Goal: Navigation & Orientation: Understand site structure

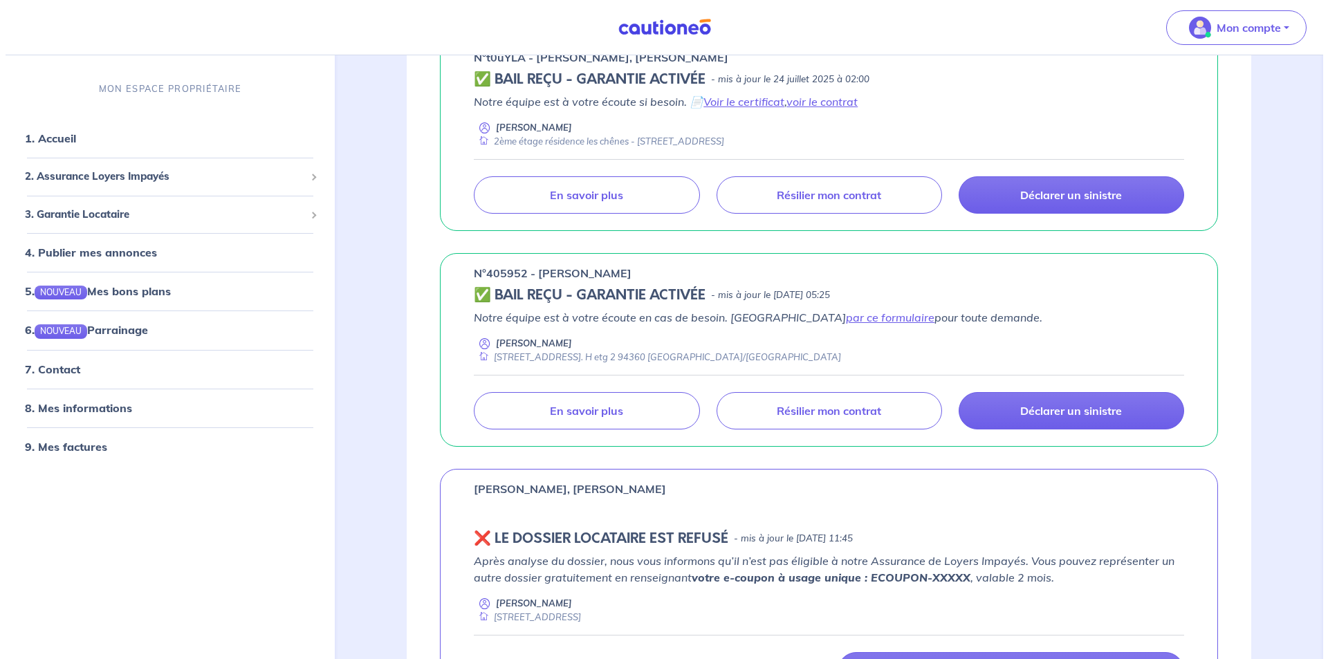
scroll to position [484, 0]
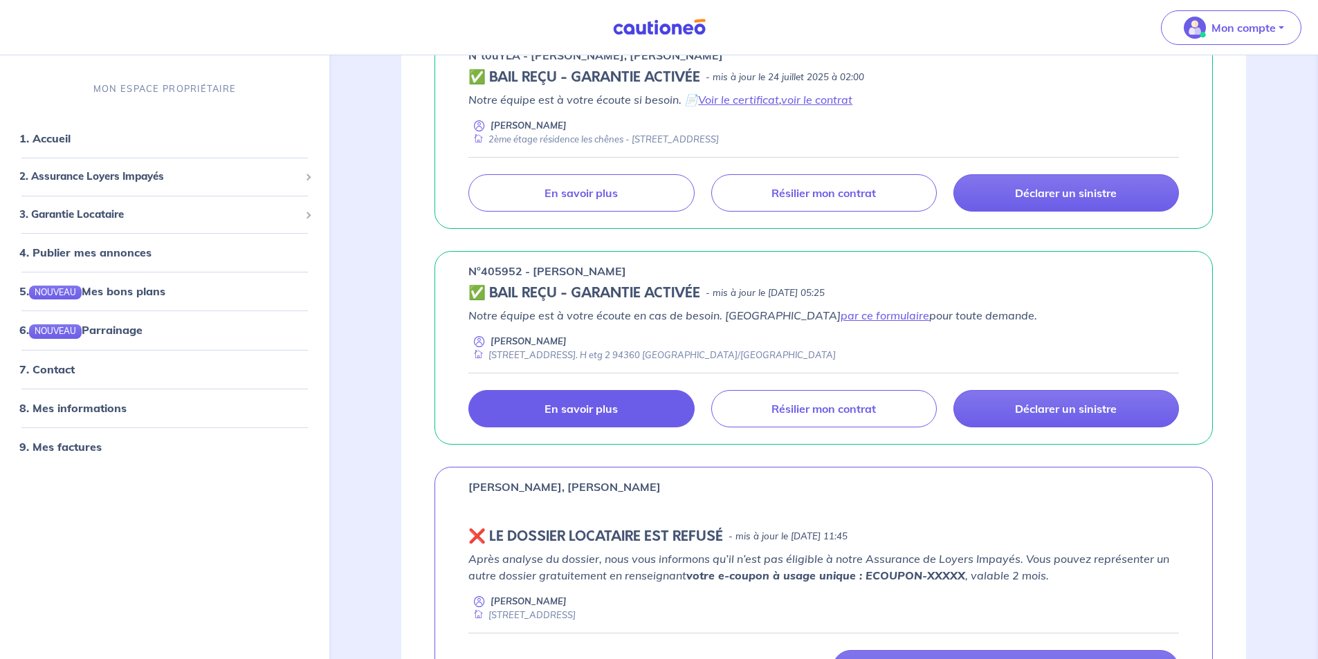
click at [594, 407] on p "En savoir plus" at bounding box center [580, 409] width 73 height 14
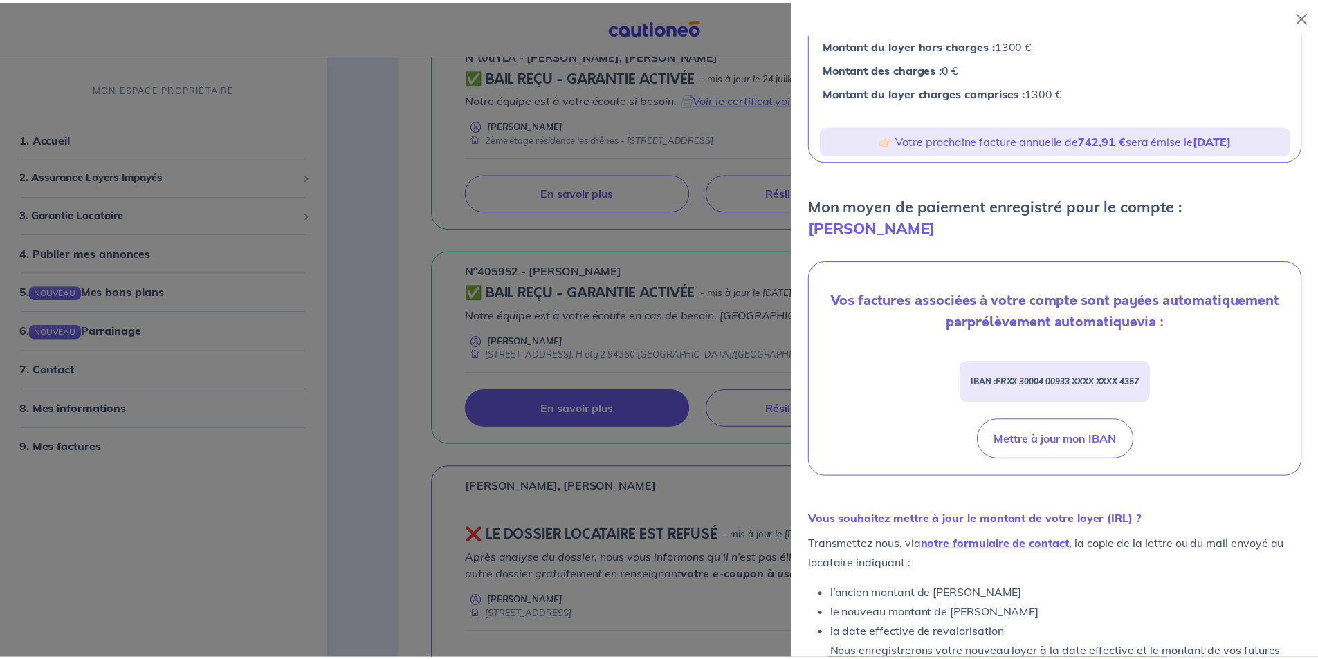
scroll to position [229, 0]
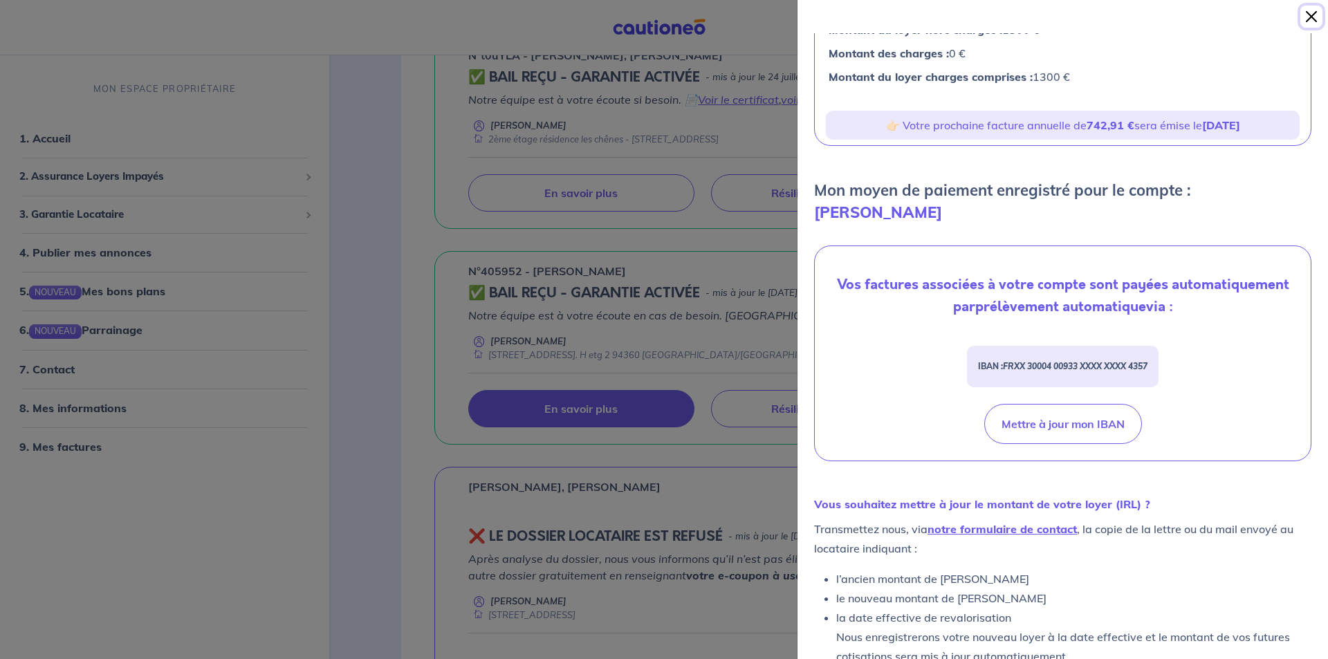
click at [1309, 17] on button "Close" at bounding box center [1312, 17] width 22 height 22
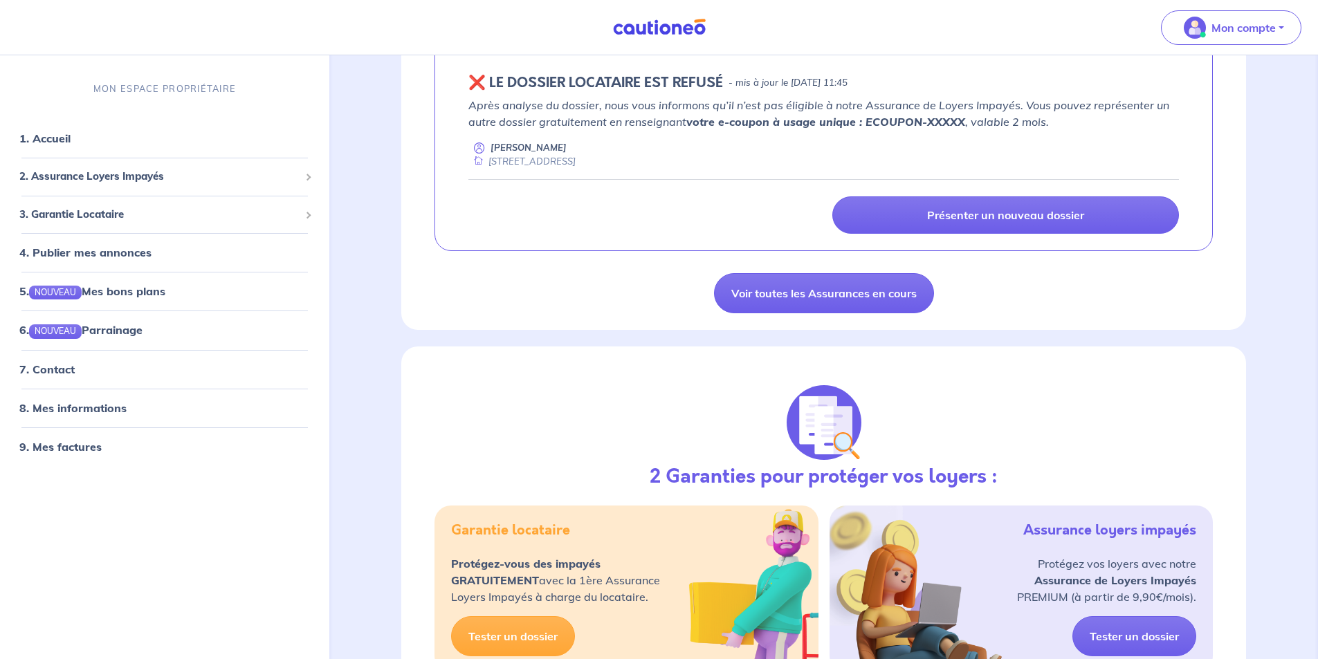
scroll to position [1038, 0]
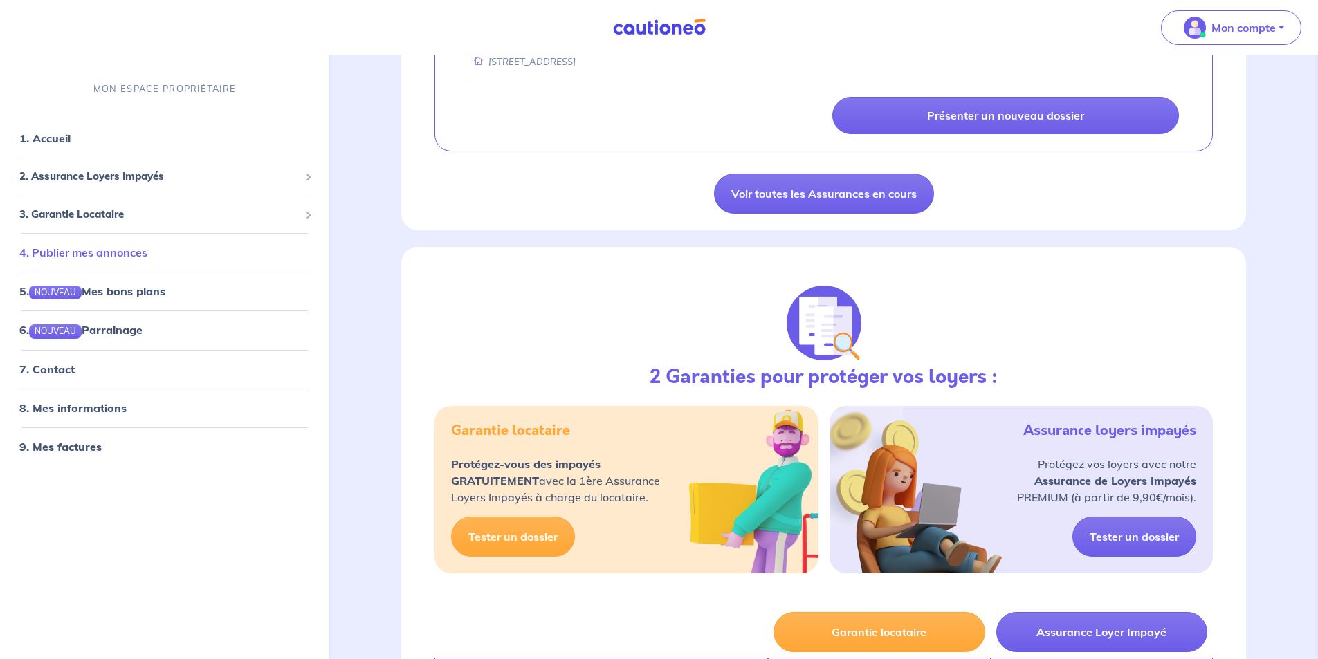
click at [63, 253] on link "4. Publier mes annonces" at bounding box center [83, 253] width 128 height 14
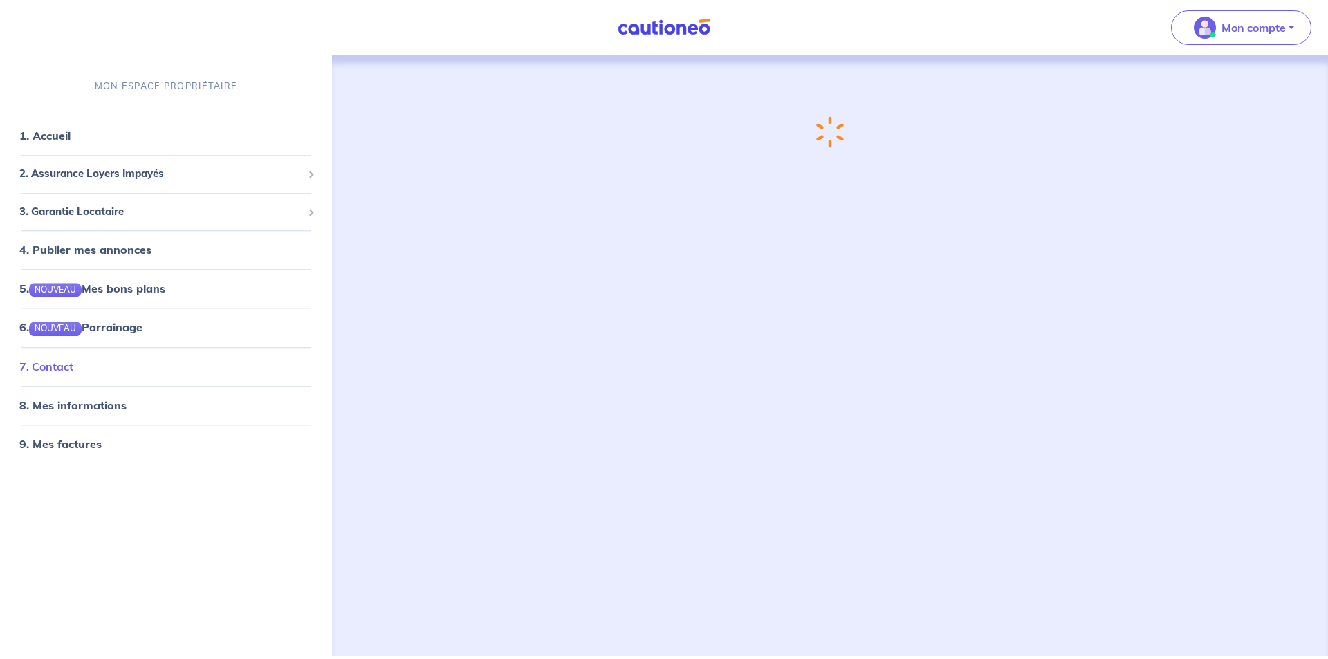
click at [73, 374] on link "7. Contact" at bounding box center [46, 367] width 54 height 14
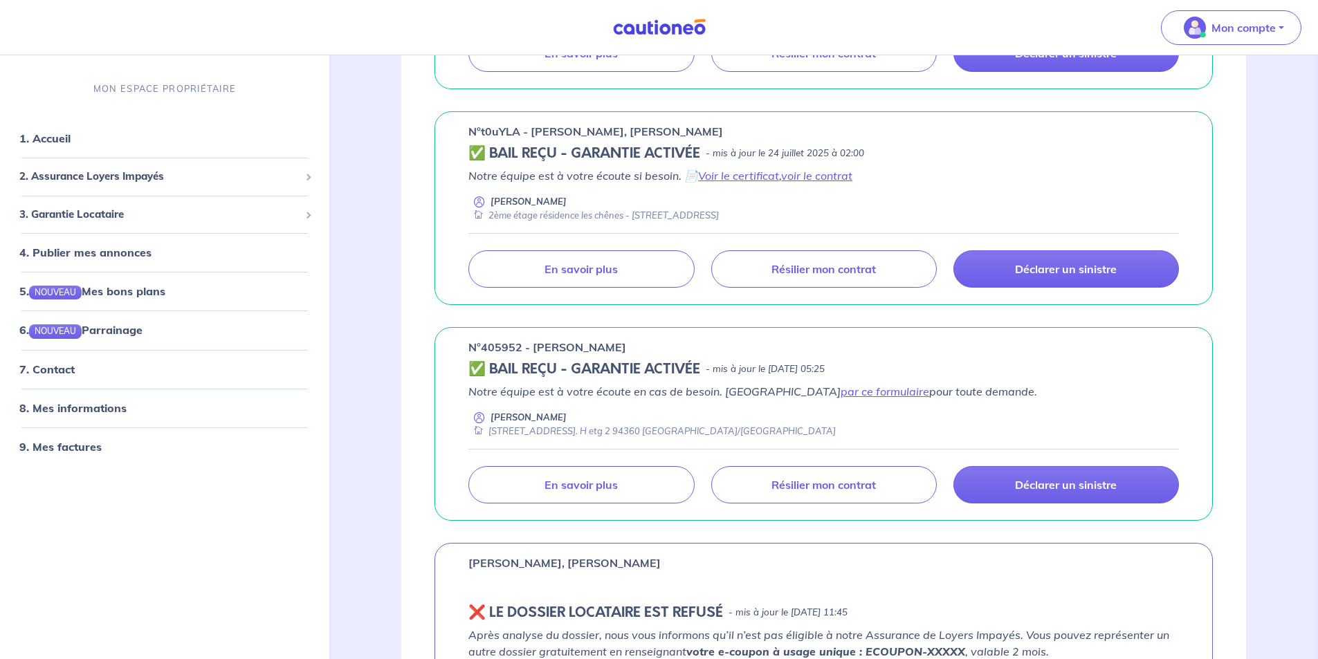
scroll to position [415, 0]
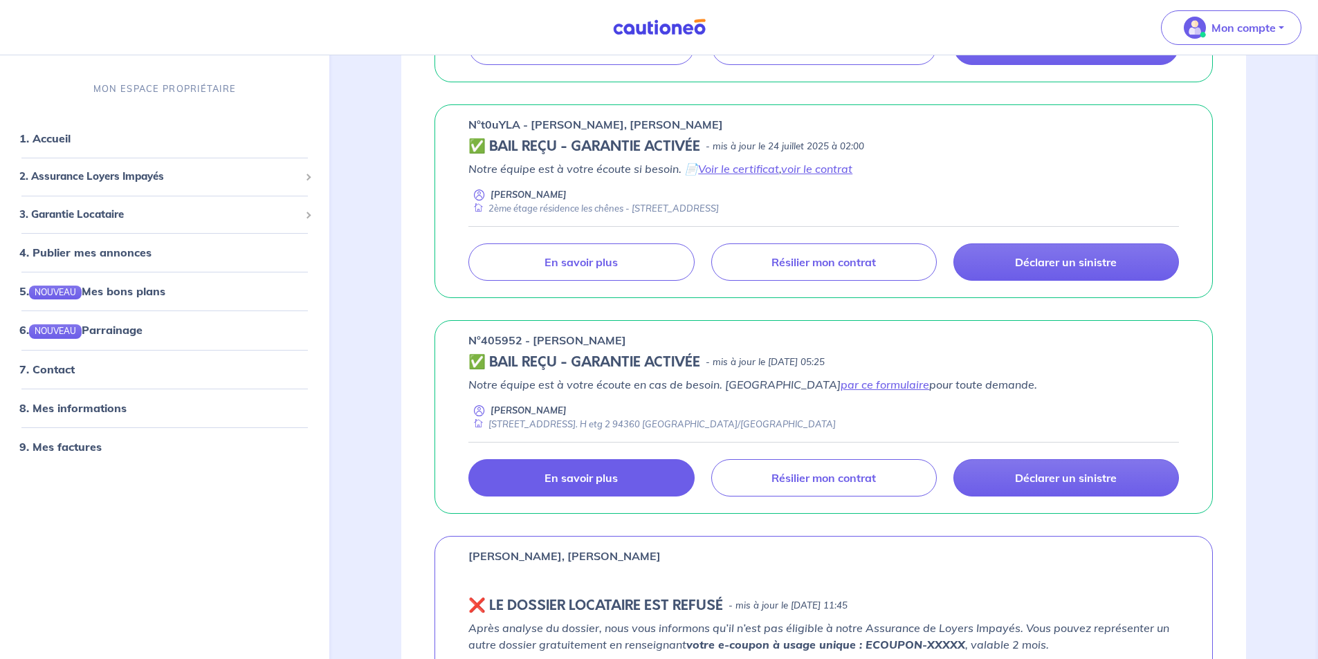
click at [537, 472] on link "En savoir plus" at bounding box center [581, 477] width 226 height 37
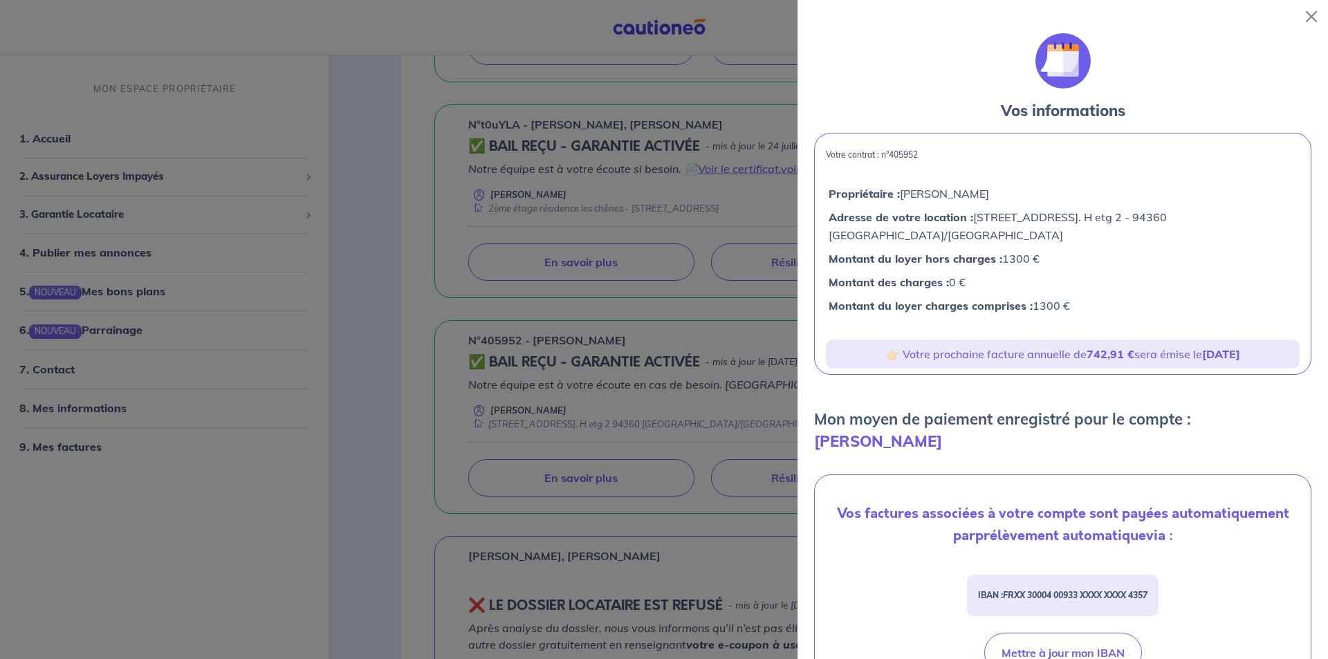
click at [461, 430] on div at bounding box center [664, 329] width 1328 height 659
